Goal: Task Accomplishment & Management: Use online tool/utility

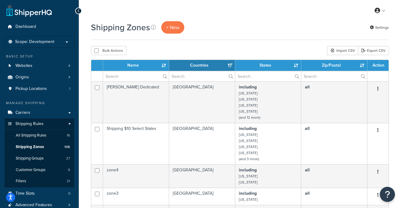
select select "15"
click at [43, 41] on span "Scope: Development" at bounding box center [34, 41] width 39 height 5
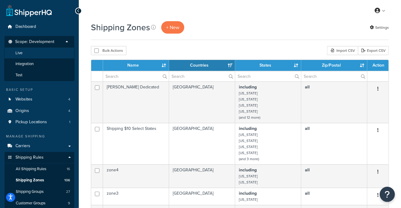
click at [31, 51] on li "Live" at bounding box center [39, 53] width 70 height 11
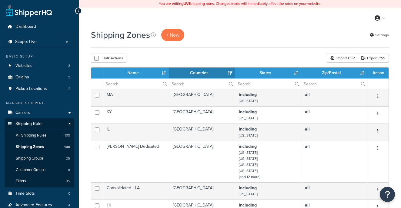
select select "15"
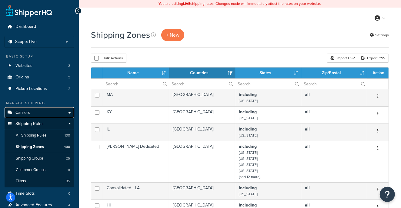
click at [26, 112] on span "Carriers" at bounding box center [22, 112] width 15 height 5
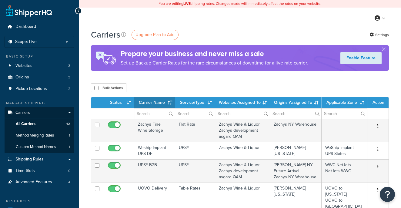
select select "15"
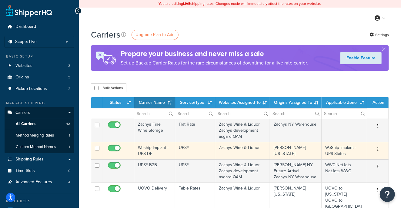
click at [379, 149] on icon "button" at bounding box center [378, 149] width 1 height 4
click at [344, 159] on link "Edit" at bounding box center [354, 162] width 48 height 12
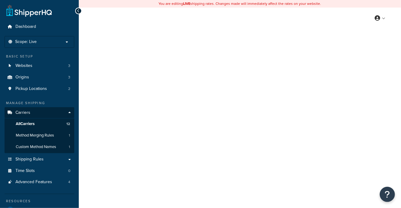
select select "ups"
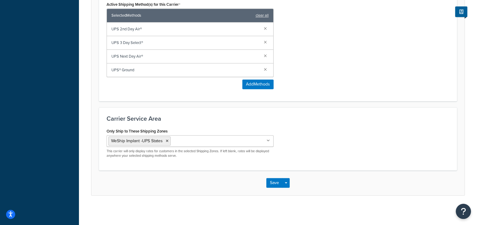
scroll to position [98, 0]
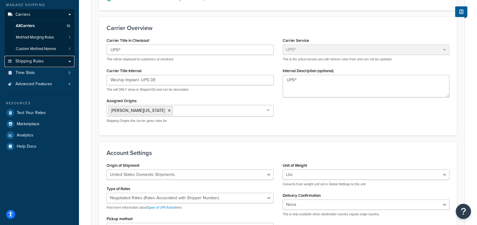
click at [37, 62] on span "Shipping Rules" at bounding box center [29, 61] width 28 height 5
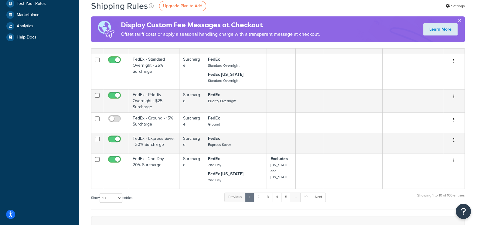
scroll to position [265, 0]
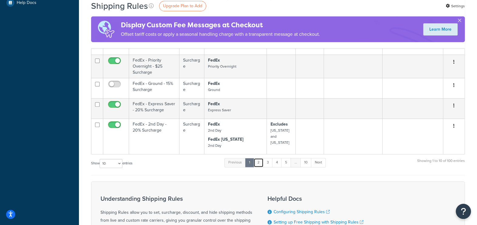
click at [258, 158] on link "2" at bounding box center [258, 162] width 10 height 9
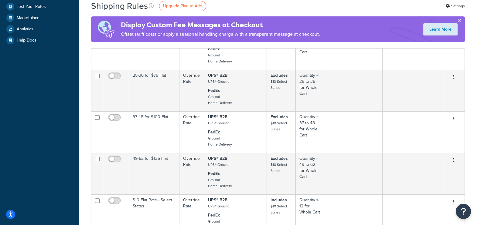
scroll to position [417, 0]
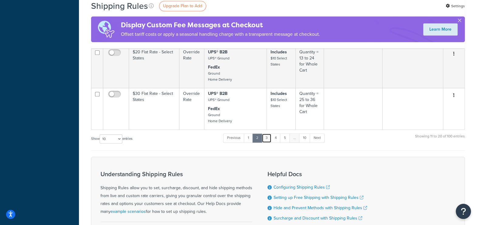
click at [269, 134] on link "3" at bounding box center [267, 138] width 10 height 9
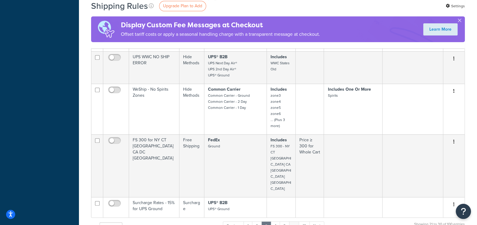
scroll to position [303, 0]
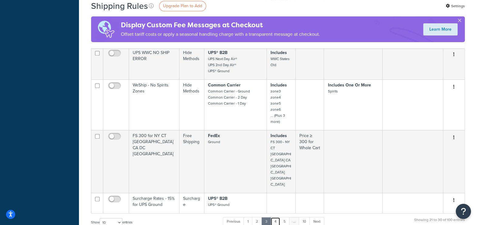
click at [276, 217] on link "4" at bounding box center [275, 221] width 10 height 9
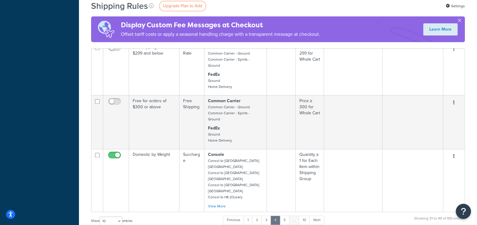
scroll to position [341, 0]
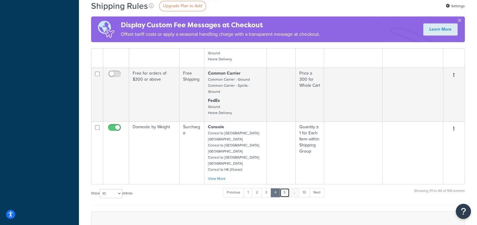
click at [286, 188] on link "5" at bounding box center [284, 192] width 10 height 9
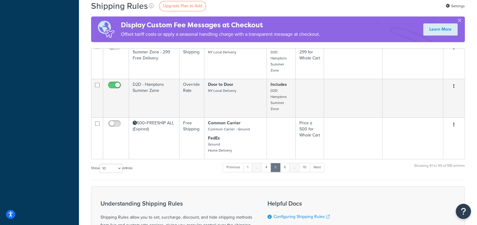
scroll to position [379, 0]
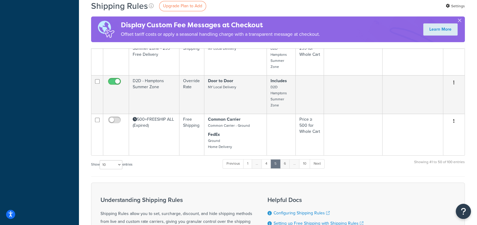
click at [285, 165] on link "6" at bounding box center [285, 163] width 10 height 9
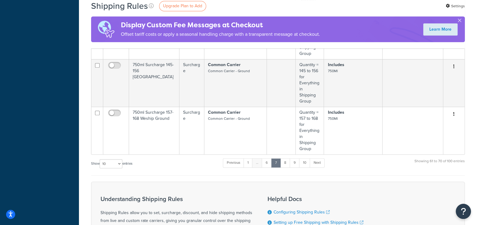
scroll to position [455, 0]
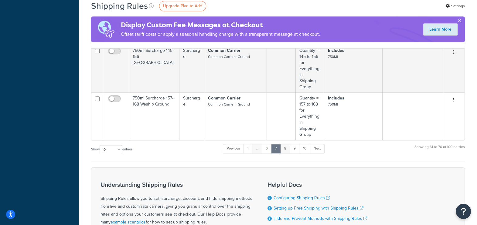
click at [287, 144] on link "8" at bounding box center [285, 148] width 10 height 9
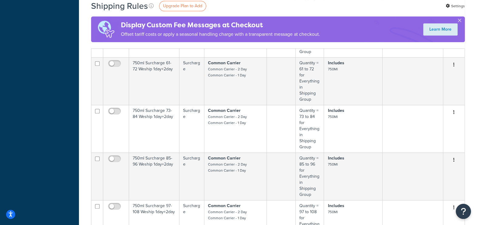
scroll to position [379, 0]
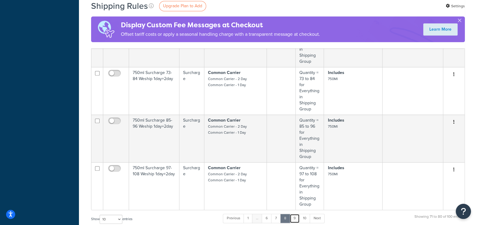
click at [294, 214] on link "9" at bounding box center [295, 218] width 10 height 9
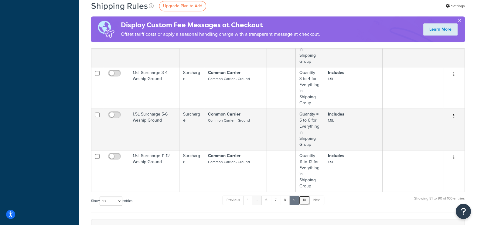
click at [304, 196] on link "10" at bounding box center [304, 200] width 11 height 9
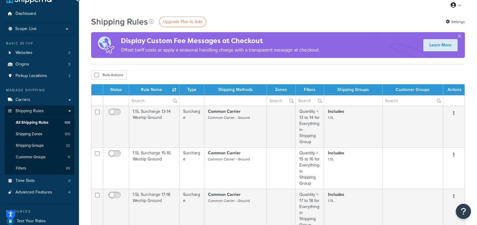
scroll to position [0, 0]
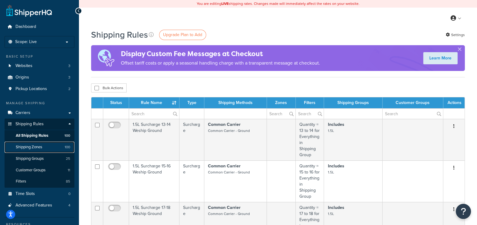
click at [36, 146] on span "Shipping Zones" at bounding box center [29, 147] width 26 height 5
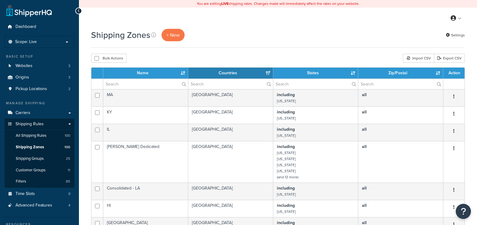
select select "15"
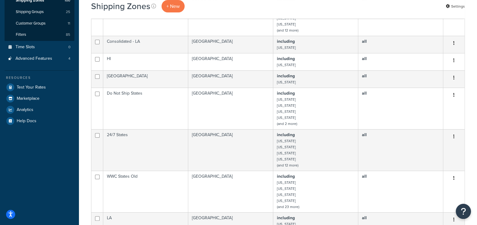
scroll to position [38, 0]
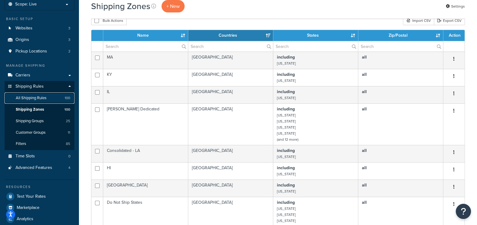
click at [24, 100] on link "All Shipping Rules 100" at bounding box center [40, 98] width 70 height 11
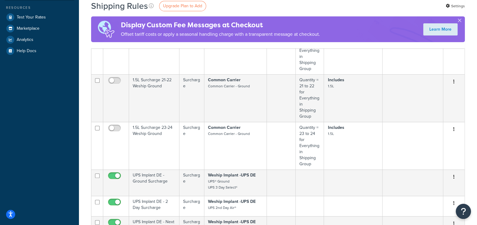
scroll to position [255, 0]
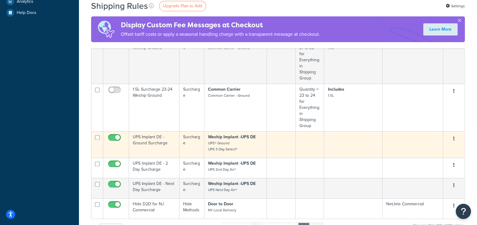
click at [452, 134] on button "button" at bounding box center [453, 139] width 8 height 10
click at [423, 144] on link "Edit" at bounding box center [434, 150] width 48 height 12
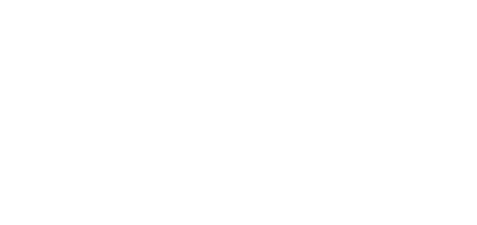
select select "PERCENTAGE"
select select "CART"
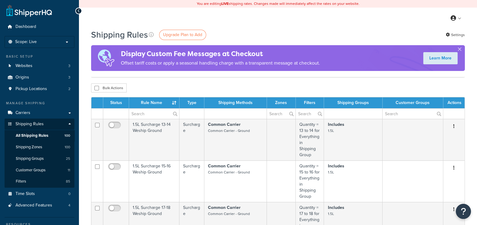
scroll to position [255, 0]
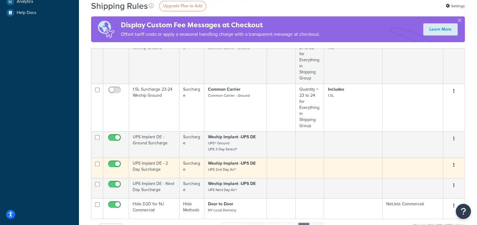
click at [454, 161] on button "button" at bounding box center [453, 166] width 8 height 10
click at [423, 171] on link "Edit" at bounding box center [434, 177] width 48 height 12
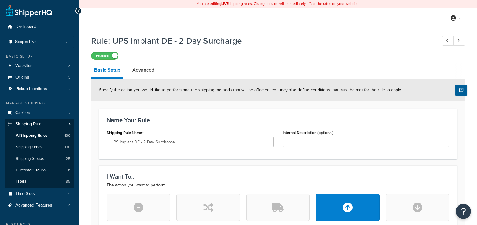
select select "PERCENTAGE"
select select "CART"
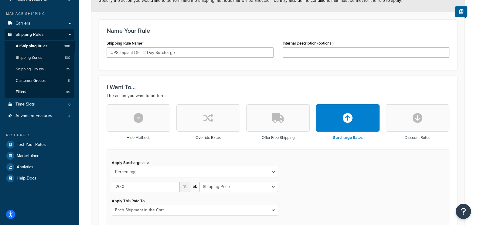
scroll to position [190, 0]
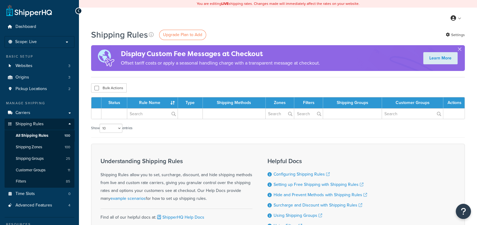
scroll to position [255, 0]
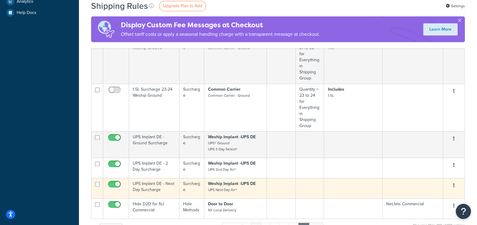
click at [452, 181] on button "button" at bounding box center [453, 186] width 8 height 10
click at [429, 191] on link "Edit" at bounding box center [434, 197] width 48 height 12
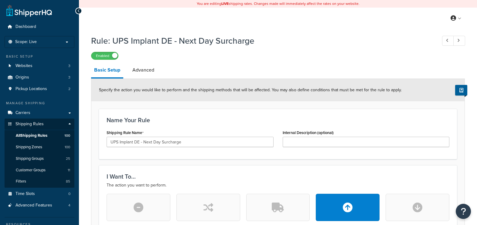
select select "PERCENTAGE"
select select "CART"
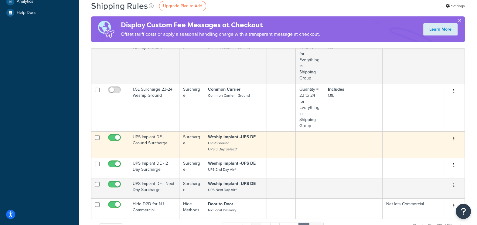
click at [452, 134] on button "button" at bounding box center [453, 139] width 8 height 10
click at [428, 144] on link "Edit" at bounding box center [434, 150] width 48 height 12
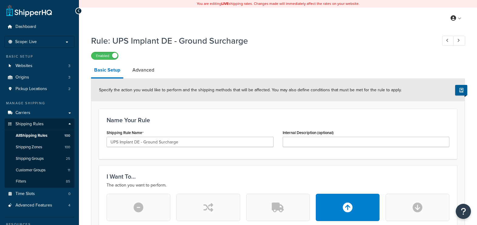
select select "PERCENTAGE"
select select "CART"
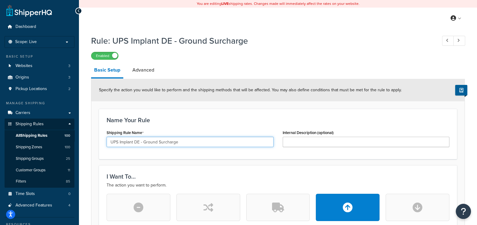
drag, startPoint x: 191, startPoint y: 144, endPoint x: 99, endPoint y: 144, distance: 92.0
click at [99, 144] on div "Name Your Rule Shipping Rule Name UPS Implant DE - Ground Surcharge Internal De…" at bounding box center [278, 134] width 358 height 50
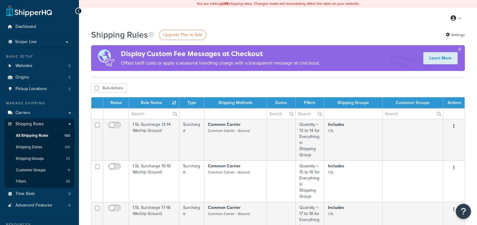
scroll to position [255, 0]
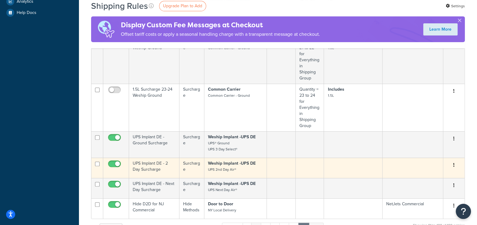
click at [453, 163] on icon "button" at bounding box center [453, 165] width 1 height 4
click at [419, 171] on link "Edit" at bounding box center [434, 177] width 48 height 12
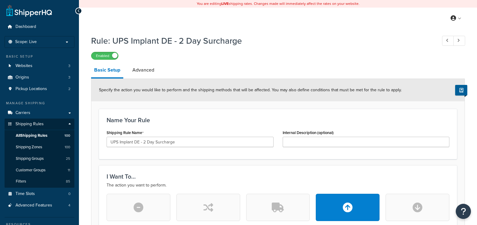
select select "PERCENTAGE"
select select "CART"
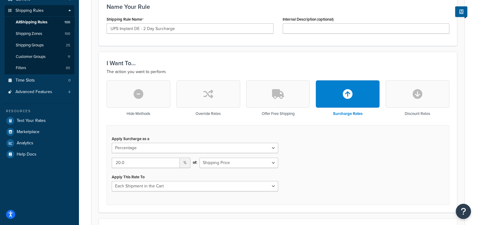
scroll to position [114, 0]
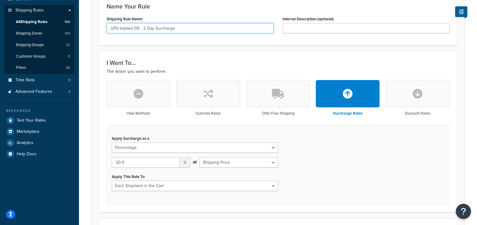
drag, startPoint x: 181, startPoint y: 28, endPoint x: 103, endPoint y: 27, distance: 77.7
click at [103, 27] on div "Shipping Rule Name UPS Implant DE - 2 Day Surcharge" at bounding box center [190, 26] width 176 height 23
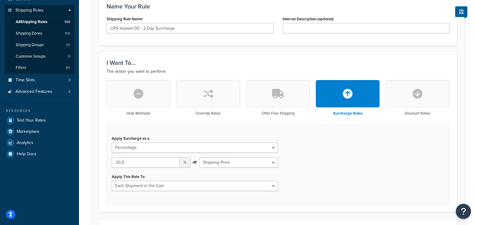
click at [332, 159] on div "Apply Surcharge as a Flat Rate Percentage Flat Rate & Percentage 20.0 % of: Shi…" at bounding box center [278, 165] width 343 height 80
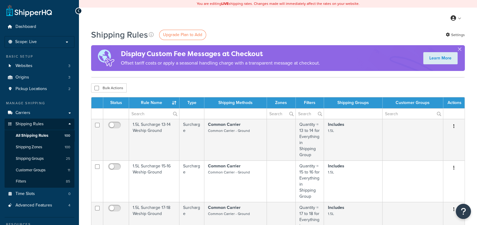
scroll to position [255, 0]
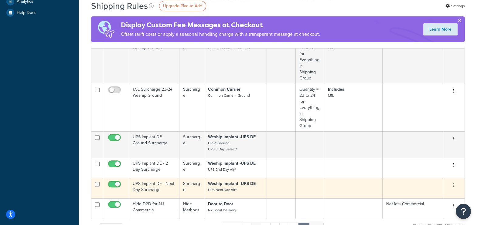
click at [453, 183] on icon "button" at bounding box center [453, 185] width 1 height 4
click at [422, 191] on link "Edit" at bounding box center [434, 197] width 48 height 12
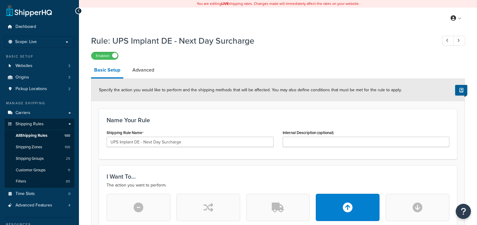
select select "PERCENTAGE"
select select "CART"
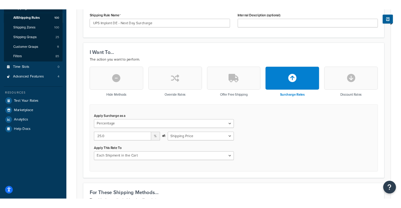
scroll to position [38, 0]
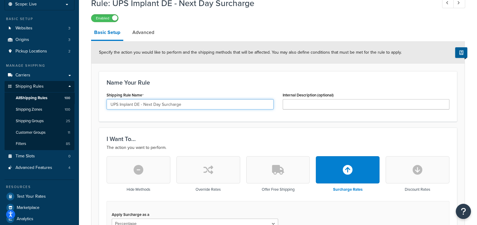
drag, startPoint x: 190, startPoint y: 104, endPoint x: 93, endPoint y: 98, distance: 97.0
